Goal: Task Accomplishment & Management: Manage account settings

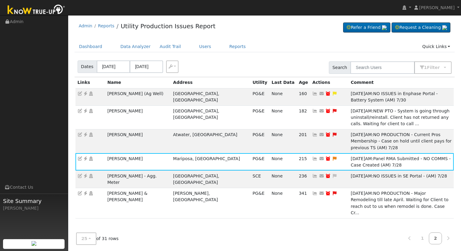
scroll to position [1, 0]
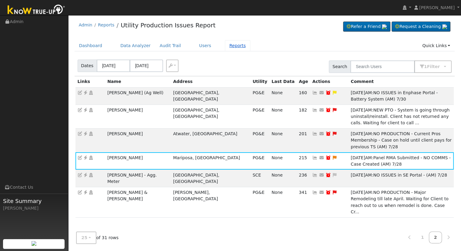
click at [232, 49] on link "Reports" at bounding box center [237, 45] width 25 height 11
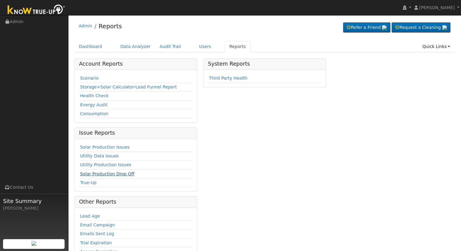
click at [113, 174] on link "Solar Production Drop Off" at bounding box center [107, 173] width 54 height 5
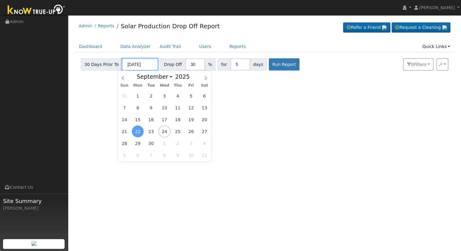
click at [130, 63] on input "[DATE]" at bounding box center [140, 64] width 36 height 12
click at [164, 135] on span "24" at bounding box center [165, 131] width 12 height 12
type input "09/24/2025"
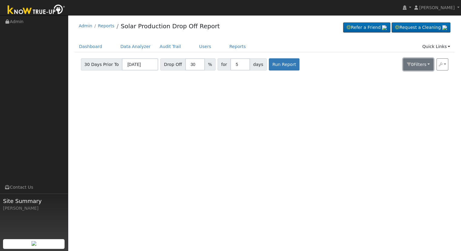
click at [424, 65] on span "Filter s" at bounding box center [420, 64] width 13 height 5
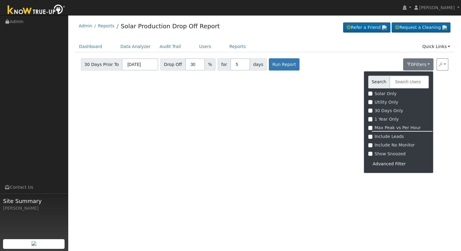
click at [393, 163] on div "Advanced Filter" at bounding box center [398, 163] width 61 height 9
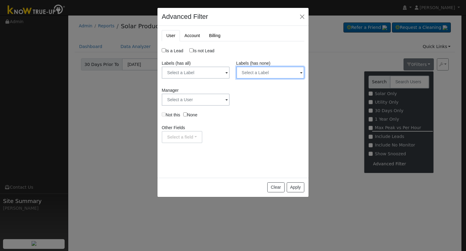
click at [276, 72] on input "text" at bounding box center [270, 72] width 68 height 12
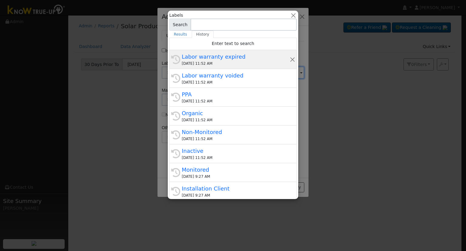
click at [231, 67] on div "History Labor warranty expired 09/24/2025 11:52 AM" at bounding box center [232, 59] width 127 height 19
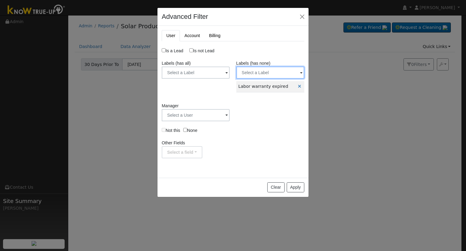
click at [287, 75] on input "text" at bounding box center [270, 72] width 68 height 12
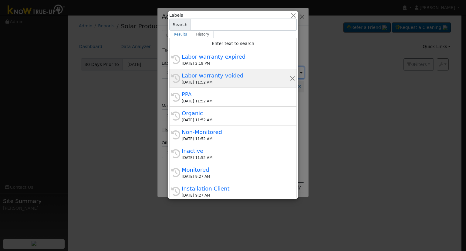
click at [238, 81] on div "09/24/2025 11:52 AM" at bounding box center [236, 81] width 108 height 5
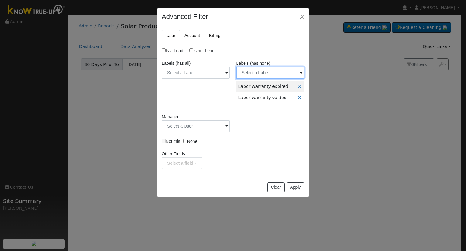
click at [267, 73] on input "text" at bounding box center [270, 72] width 68 height 12
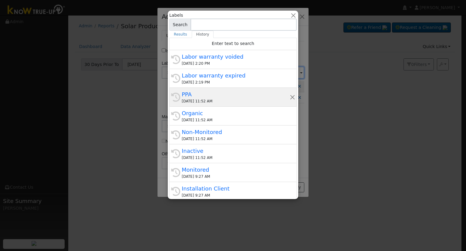
click at [230, 101] on div "09/24/2025 11:52 AM" at bounding box center [236, 100] width 108 height 5
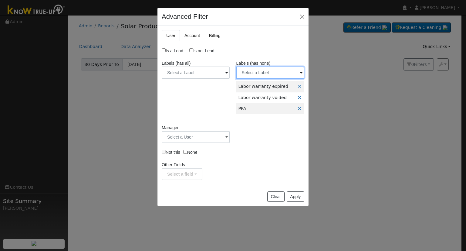
click at [266, 75] on input "text" at bounding box center [270, 72] width 68 height 12
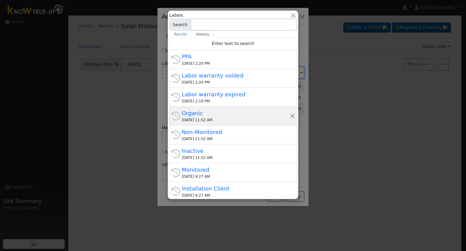
click at [214, 114] on div "Organic" at bounding box center [236, 113] width 108 height 8
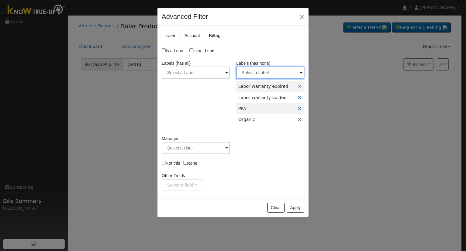
click at [265, 73] on input "text" at bounding box center [270, 72] width 68 height 12
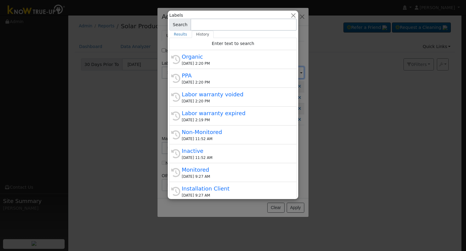
drag, startPoint x: 262, startPoint y: 82, endPoint x: 208, endPoint y: 131, distance: 72.6
click at [201, 134] on div "Non-Monitored" at bounding box center [236, 132] width 108 height 8
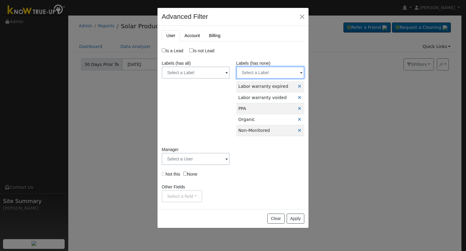
click at [255, 75] on input "text" at bounding box center [270, 72] width 68 height 12
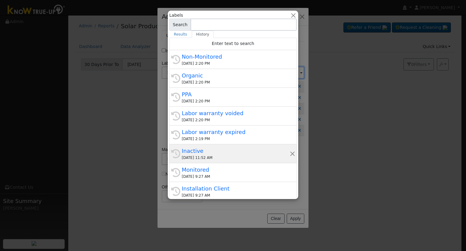
click at [225, 149] on div "Inactive" at bounding box center [236, 151] width 108 height 8
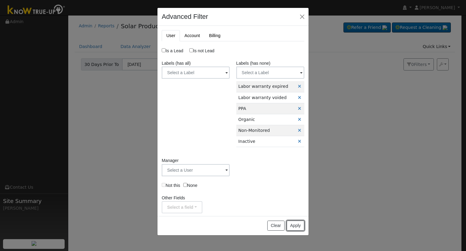
click at [294, 224] on button "Apply" at bounding box center [296, 225] width 18 height 10
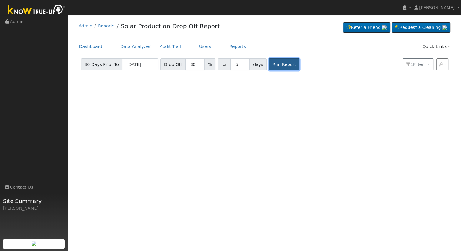
click at [276, 67] on button "Run Report" at bounding box center [284, 64] width 31 height 12
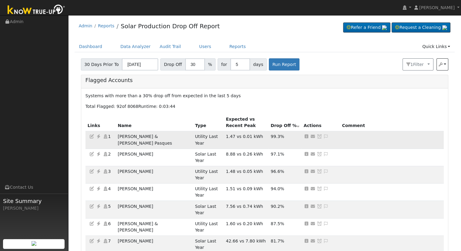
click at [98, 136] on icon at bounding box center [98, 136] width 5 height 4
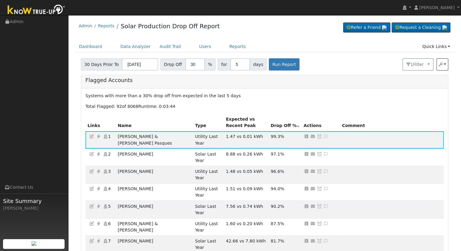
click at [430, 95] on p "Systems with more than a 30% drop off from expected in the last 5 days" at bounding box center [265, 96] width 359 height 6
click at [242, 94] on p "Systems with more than a 30% drop off from expected in the last 5 days" at bounding box center [265, 96] width 359 height 6
click at [253, 106] on p "Total Flagged: 92 of 8068 Runtime: 0:03:44" at bounding box center [265, 106] width 359 height 6
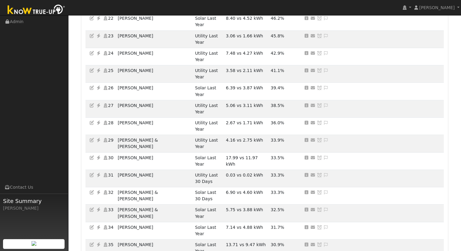
scroll to position [546, 0]
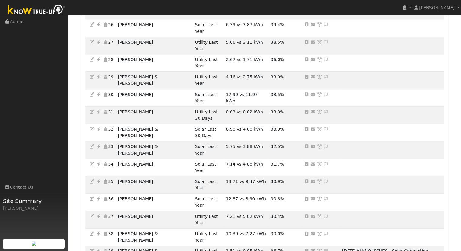
drag, startPoint x: 167, startPoint y: 47, endPoint x: 120, endPoint y: 50, distance: 47.4
copy td "Araceli and Eric Vasquez"
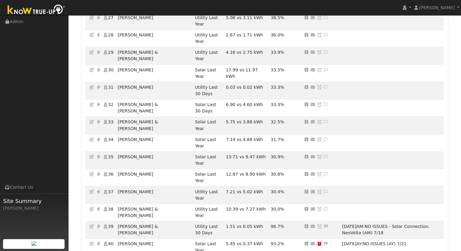
scroll to position [576, 0]
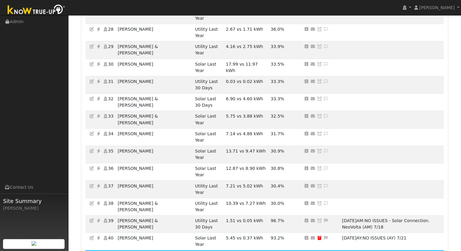
drag, startPoint x: 163, startPoint y: 92, endPoint x: 120, endPoint y: 93, distance: 42.8
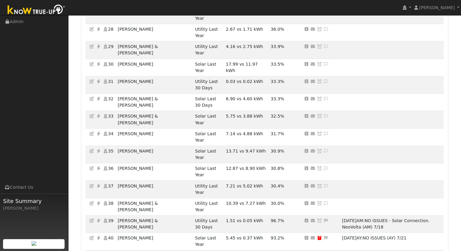
copy td "Eddy & Evelyn Staub"
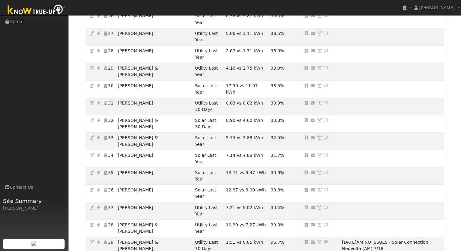
scroll to position [546, 0]
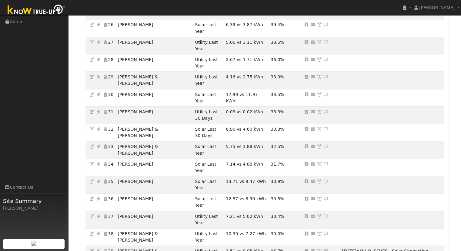
drag, startPoint x: 162, startPoint y: 124, endPoint x: 120, endPoint y: 127, distance: 42.3
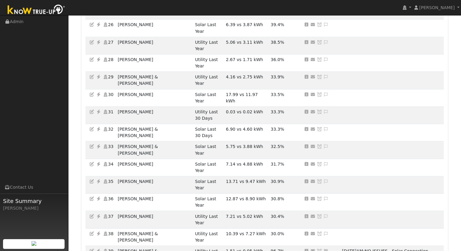
copy td "Eddy & Evelyn Staub"
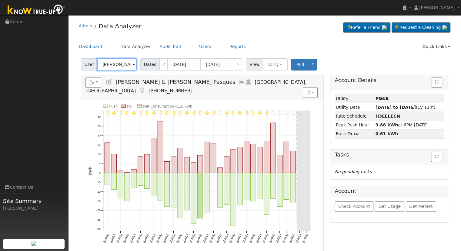
click at [121, 63] on input "Ethel & Sue Queener Pasques" at bounding box center [116, 64] width 39 height 12
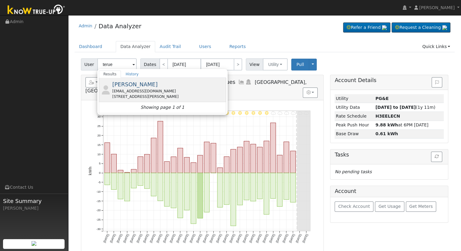
click at [128, 85] on span "Maria Teruel" at bounding box center [135, 84] width 46 height 6
type input "Maria Teruel"
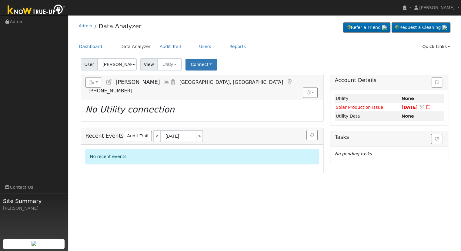
click at [112, 81] on icon at bounding box center [109, 81] width 7 height 5
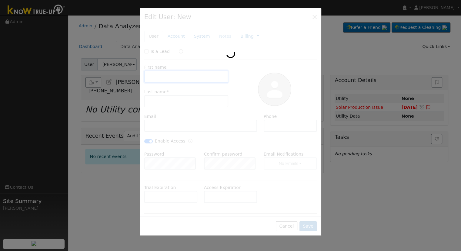
type input "10/02/2020"
type input "Maria"
type input "Teruel"
type input "cjgteruel@gmail.com"
type input "707.534.3238"
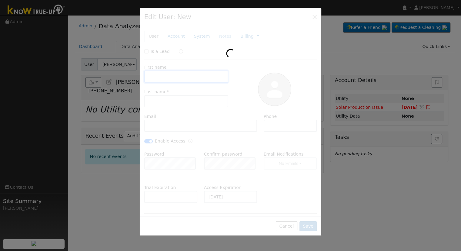
checkbox input "true"
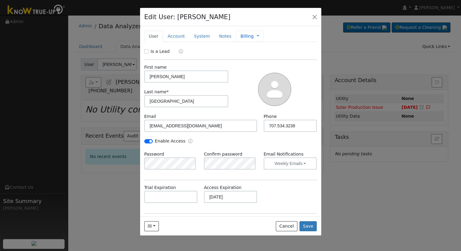
click at [242, 33] on link "Billing" at bounding box center [247, 36] width 13 height 6
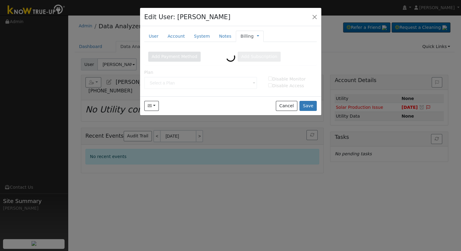
type input "2-Year Prepaid Monitoring"
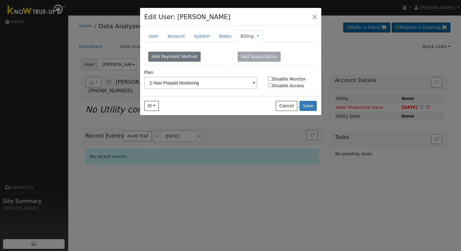
click at [244, 37] on link "Billing" at bounding box center [247, 36] width 13 height 6
click at [171, 35] on link "Account" at bounding box center [176, 36] width 26 height 11
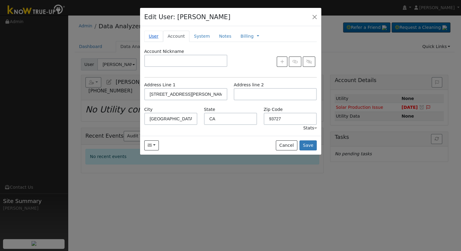
click at [154, 33] on link "User" at bounding box center [153, 36] width 19 height 11
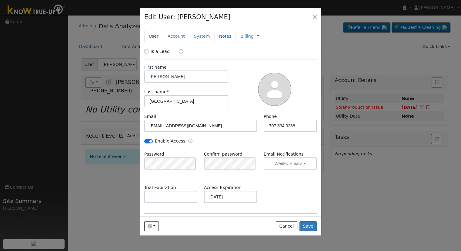
click at [218, 36] on link "Notes" at bounding box center [226, 36] width 22 height 11
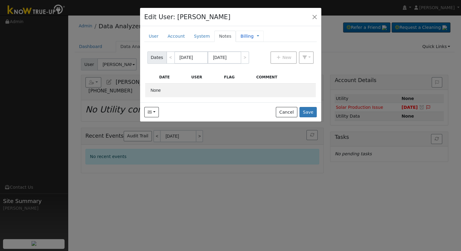
click at [254, 38] on span "Management Billing Timeline" at bounding box center [256, 36] width 5 height 5
click at [244, 37] on link "Billing" at bounding box center [247, 36] width 13 height 6
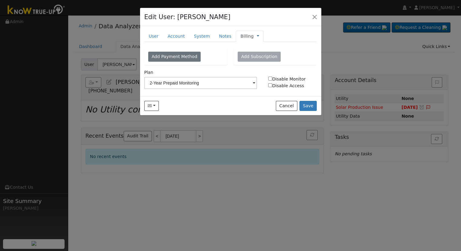
click at [257, 35] on link at bounding box center [258, 36] width 2 height 6
click at [267, 44] on link "Management" at bounding box center [278, 47] width 42 height 8
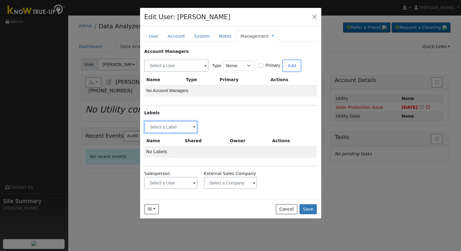
click at [172, 126] on input "text" at bounding box center [170, 127] width 53 height 12
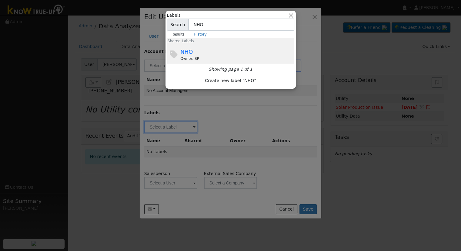
type input "NHO"
click at [199, 57] on div "Owner: SP" at bounding box center [237, 58] width 113 height 5
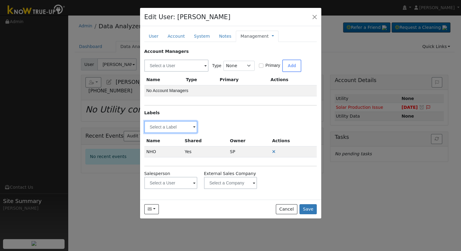
click at [185, 127] on input "text" at bounding box center [170, 127] width 53 height 12
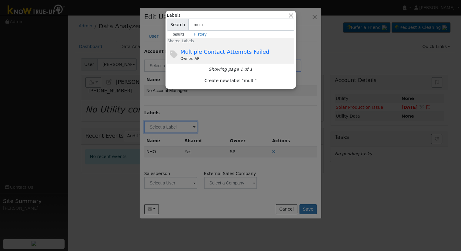
type input "multi"
click at [250, 56] on div "Owner: AP" at bounding box center [237, 58] width 113 height 5
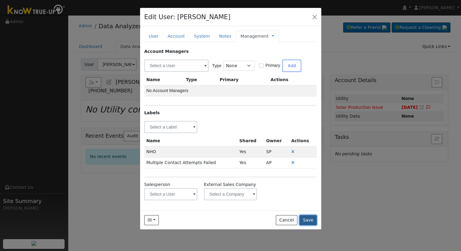
click at [312, 218] on button "Save" at bounding box center [309, 220] width 18 height 10
